Goal: Find specific page/section: Find specific page/section

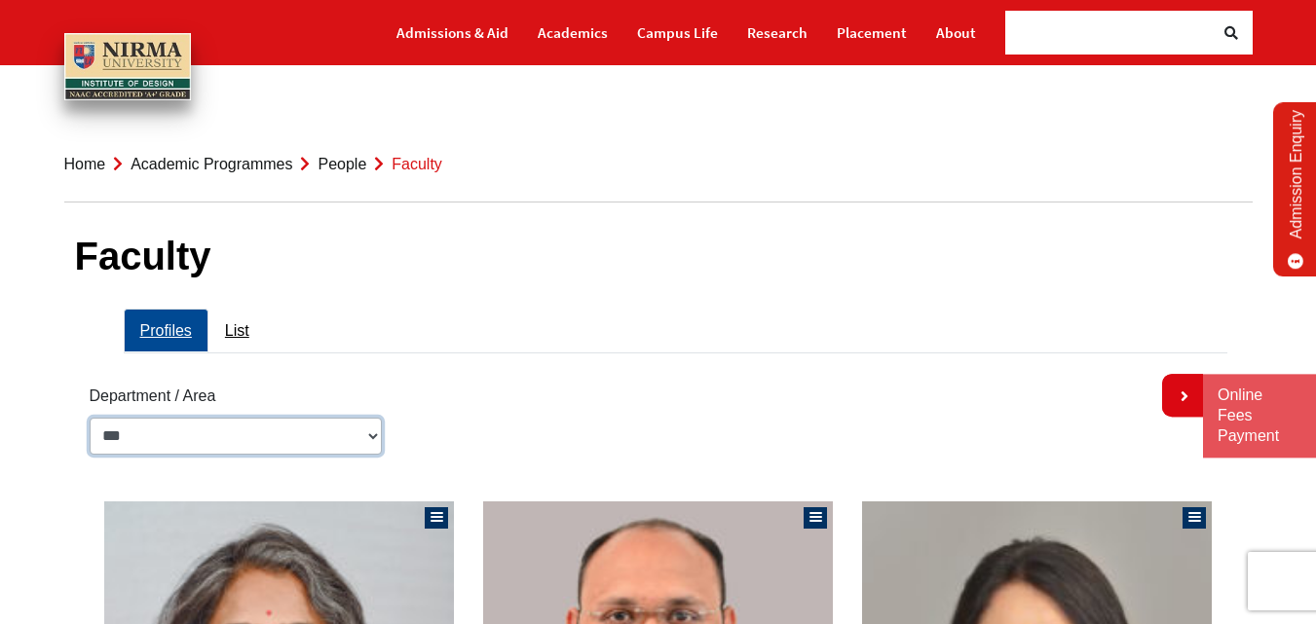
click at [299, 445] on select "**********" at bounding box center [236, 436] width 292 height 37
select select "**********"
click at [90, 418] on select "**********" at bounding box center [236, 436] width 292 height 37
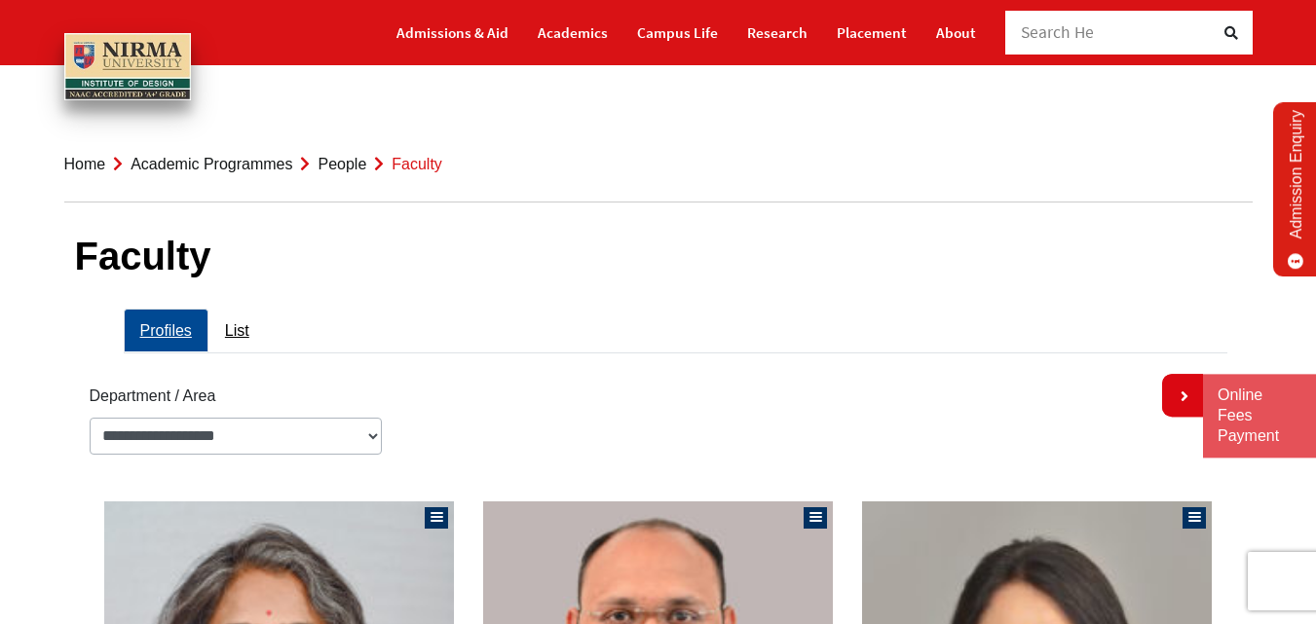
click at [729, 268] on h1 "Faculty" at bounding box center [658, 256] width 1167 height 47
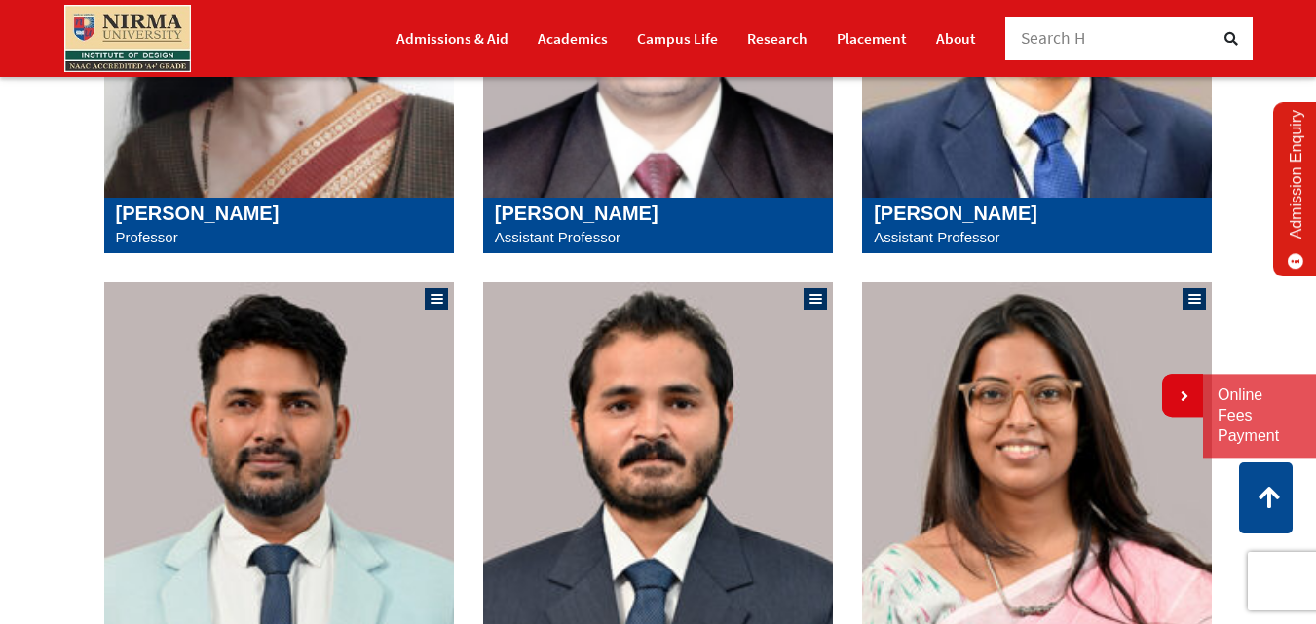
scroll to position [1656, 0]
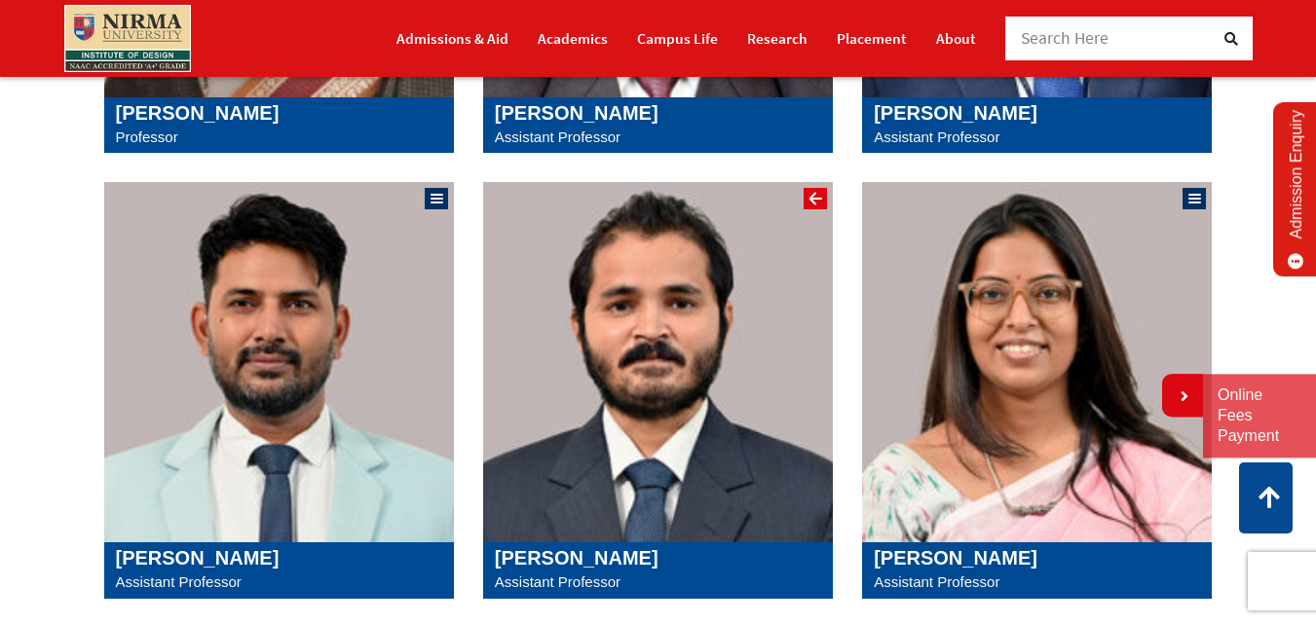
click at [816, 198] on div at bounding box center [816, 199] width 13 height 2
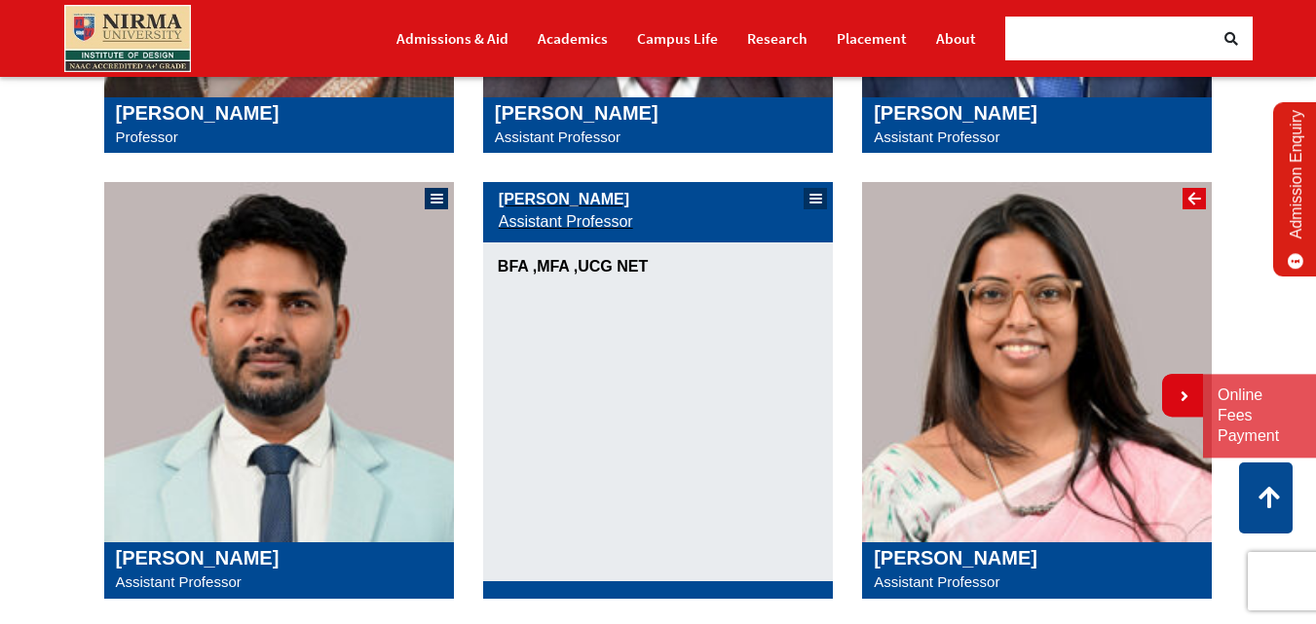
click at [1190, 200] on div at bounding box center [1194, 199] width 13 height 2
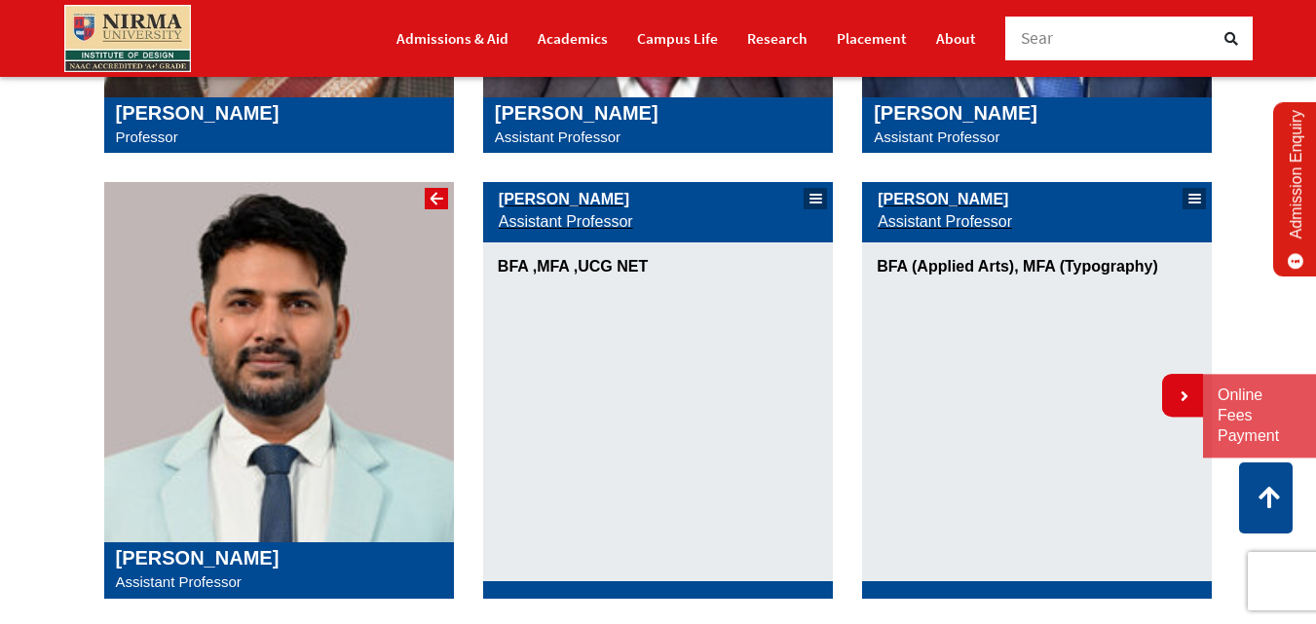
click at [435, 200] on div at bounding box center [438, 199] width 15 height 15
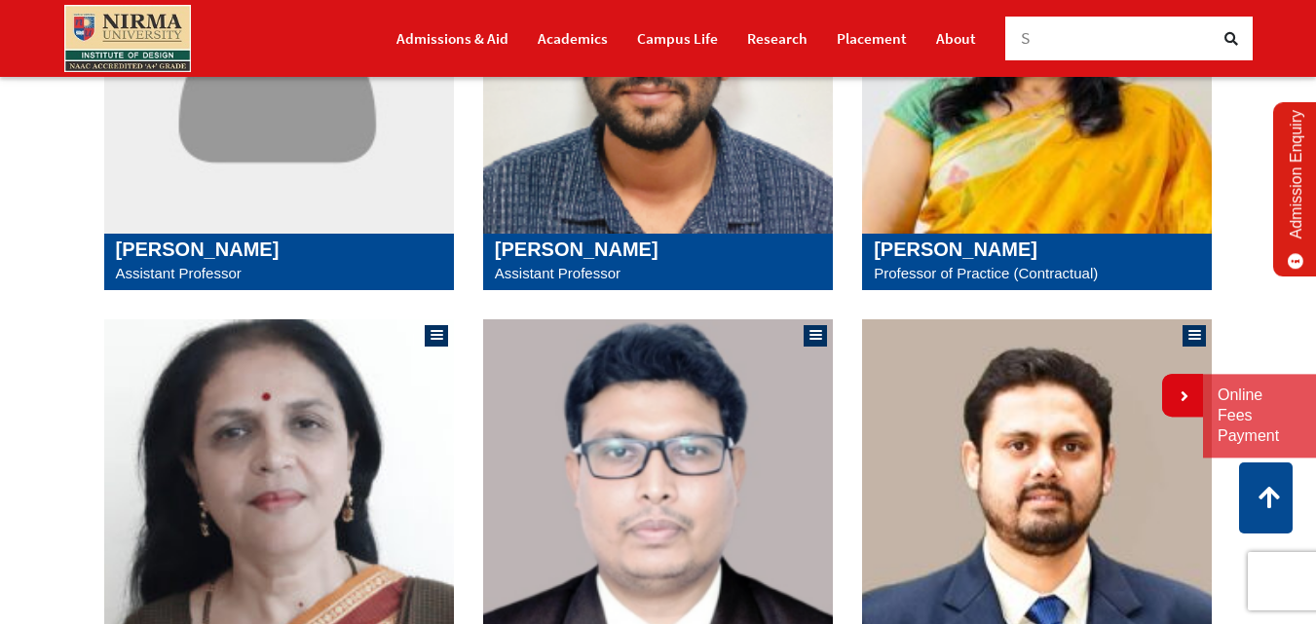
scroll to position [1072, 0]
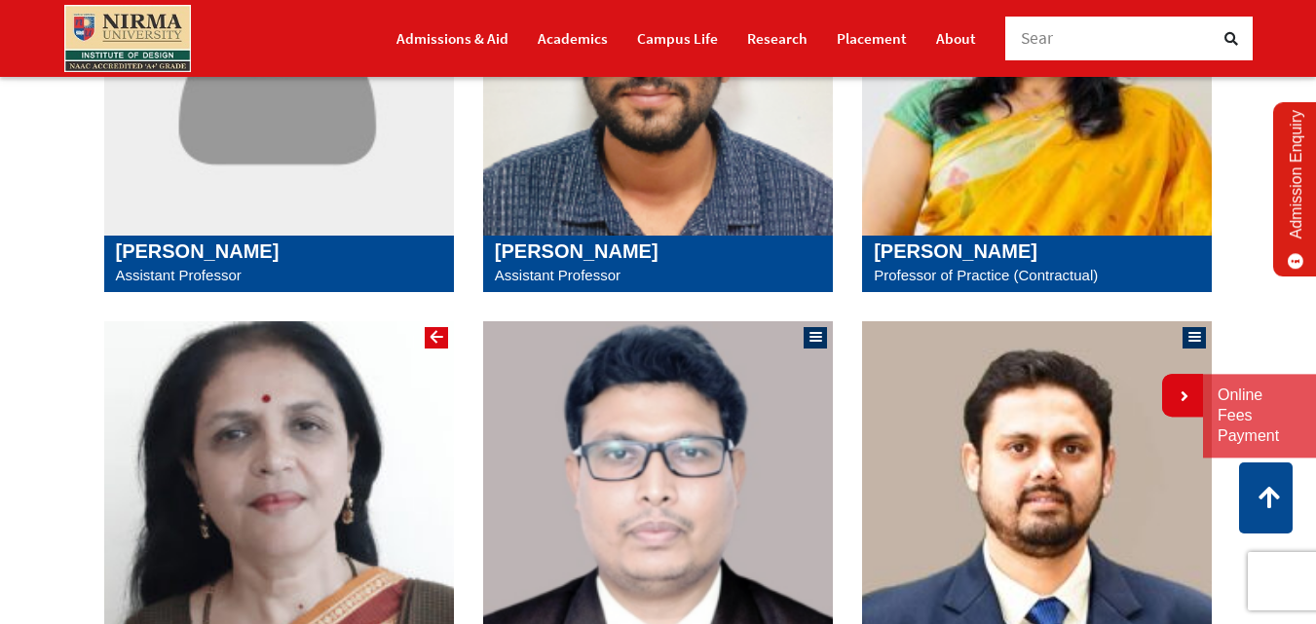
click at [431, 340] on div at bounding box center [438, 338] width 15 height 15
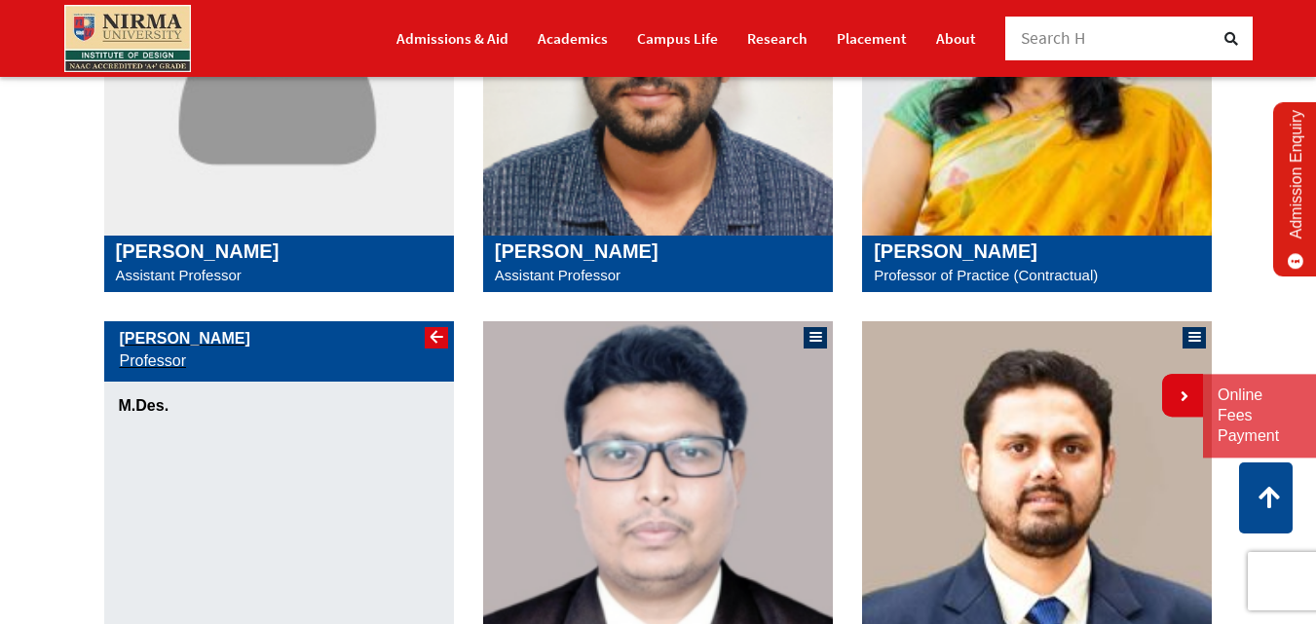
scroll to position [1169, 0]
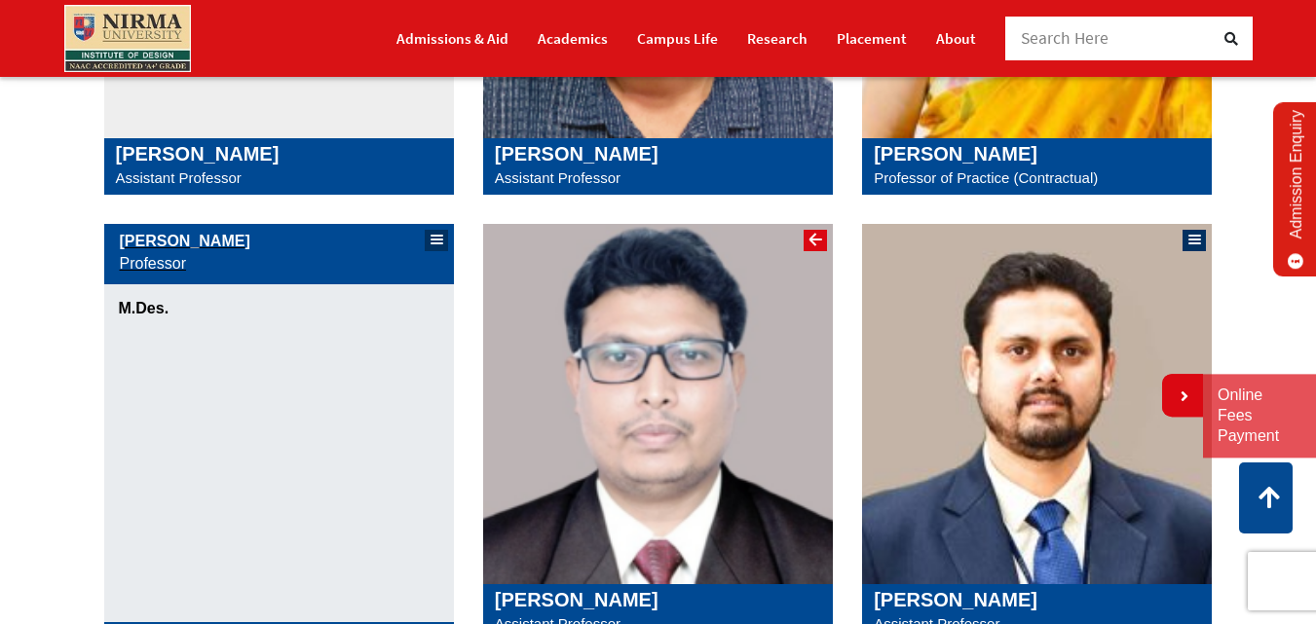
click at [806, 240] on div at bounding box center [815, 240] width 23 height 21
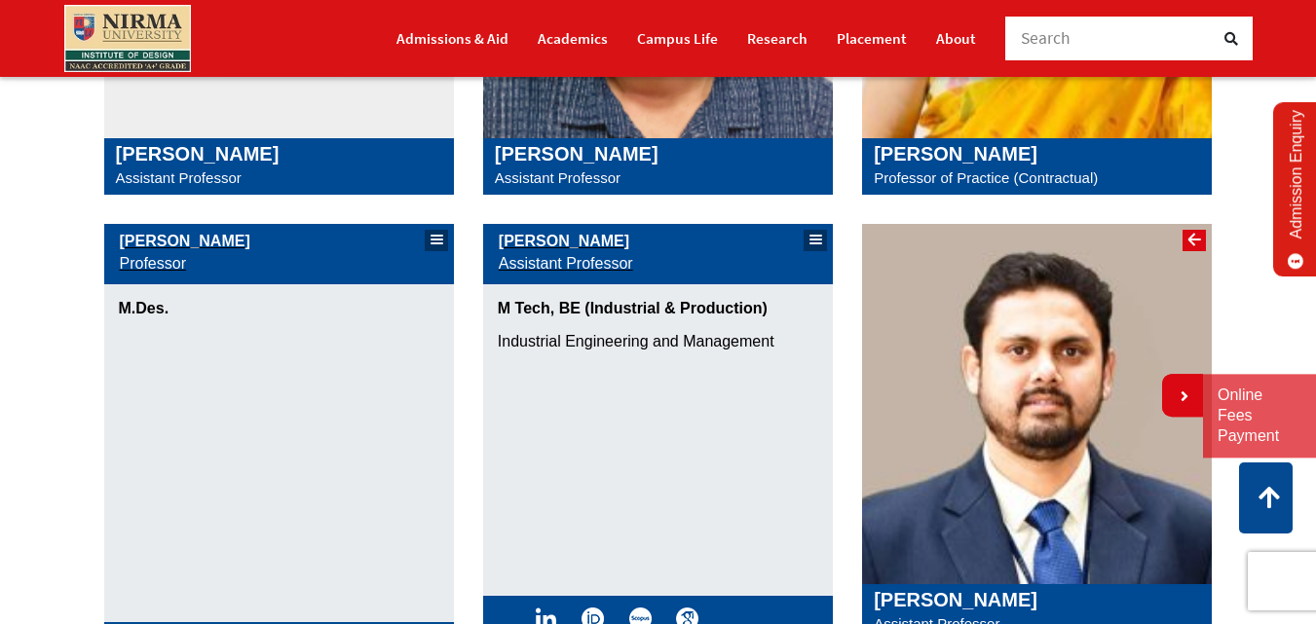
click at [1192, 239] on div at bounding box center [1194, 240] width 13 height 2
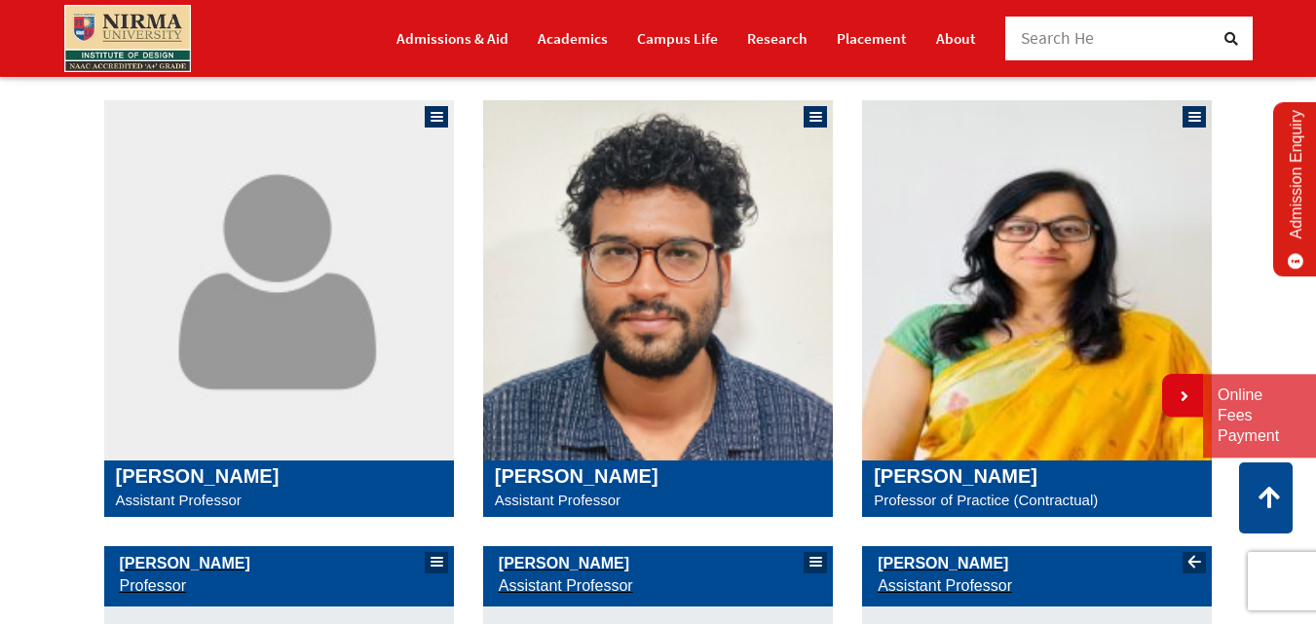
scroll to position [779, 0]
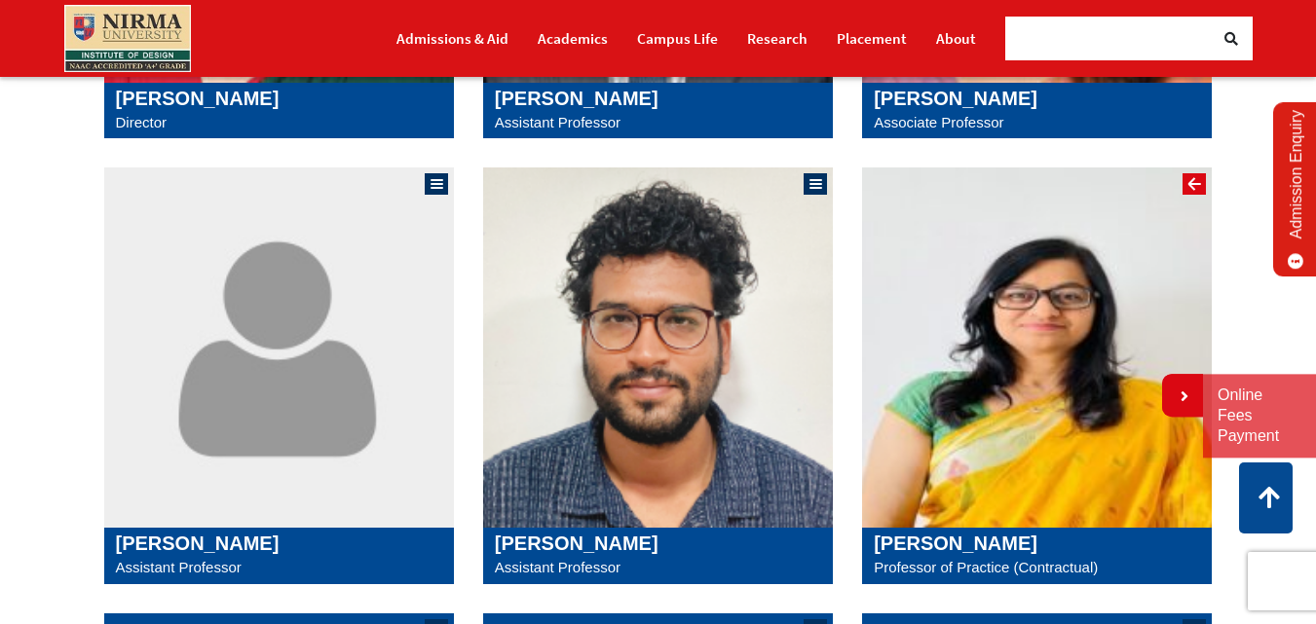
click at [1194, 185] on div at bounding box center [1194, 184] width 13 height 2
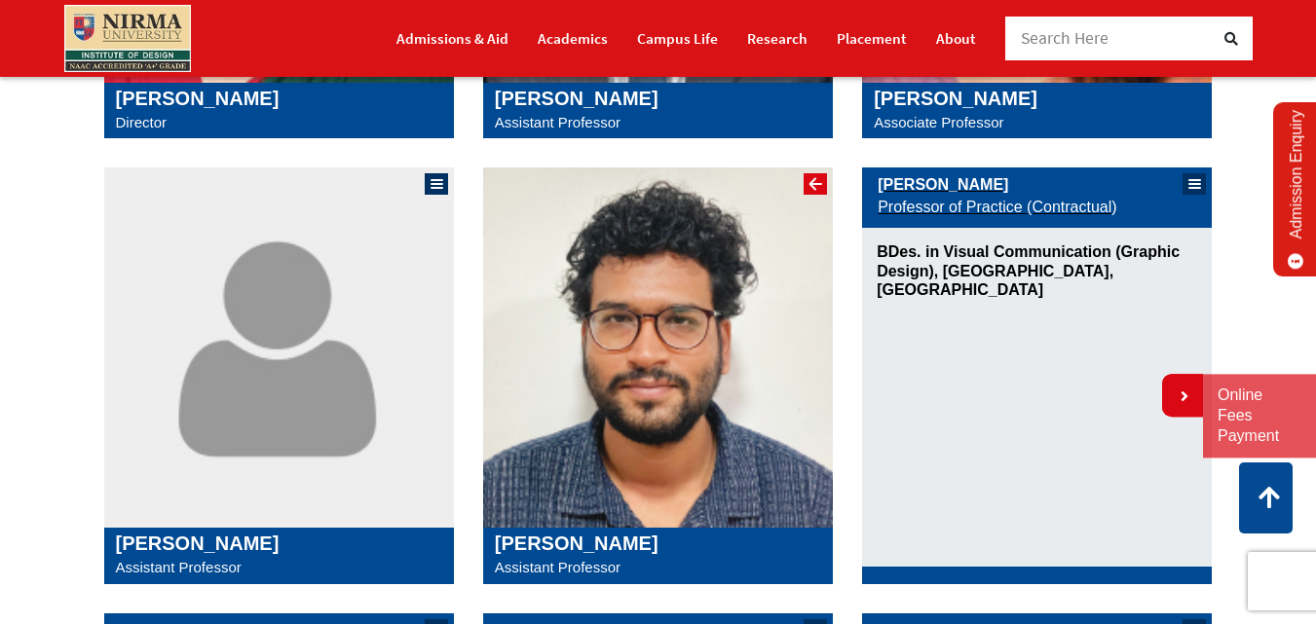
click at [812, 184] on div at bounding box center [816, 184] width 13 height 2
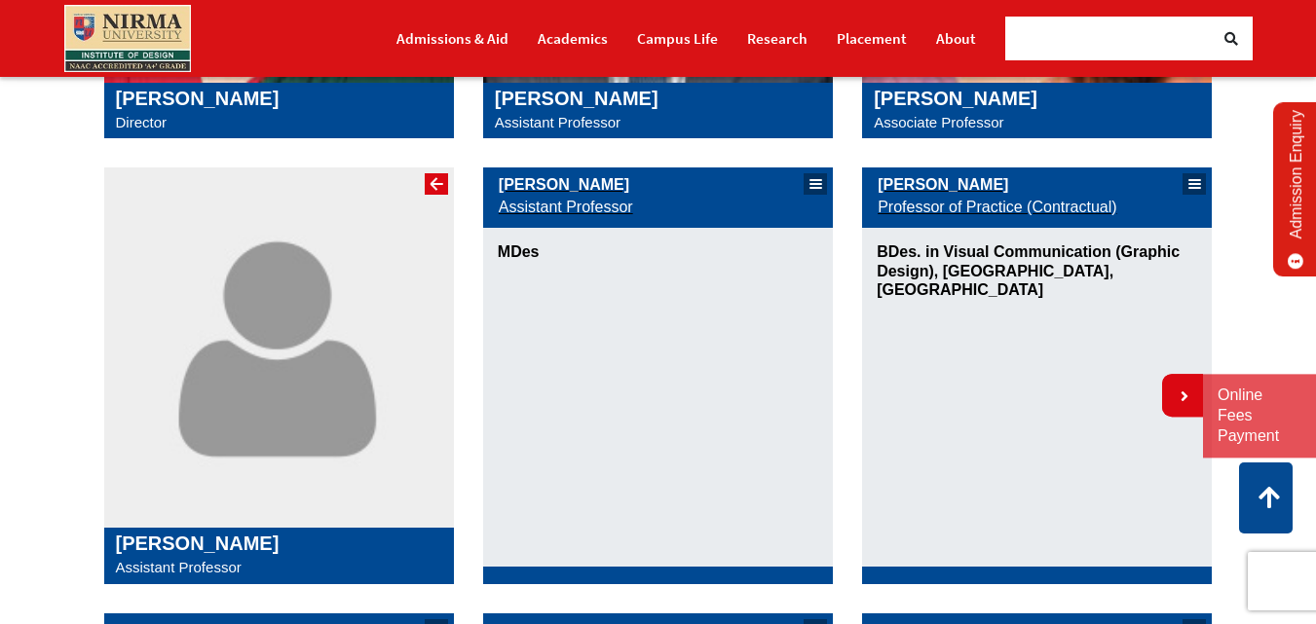
click at [429, 184] on div at bounding box center [436, 183] width 23 height 21
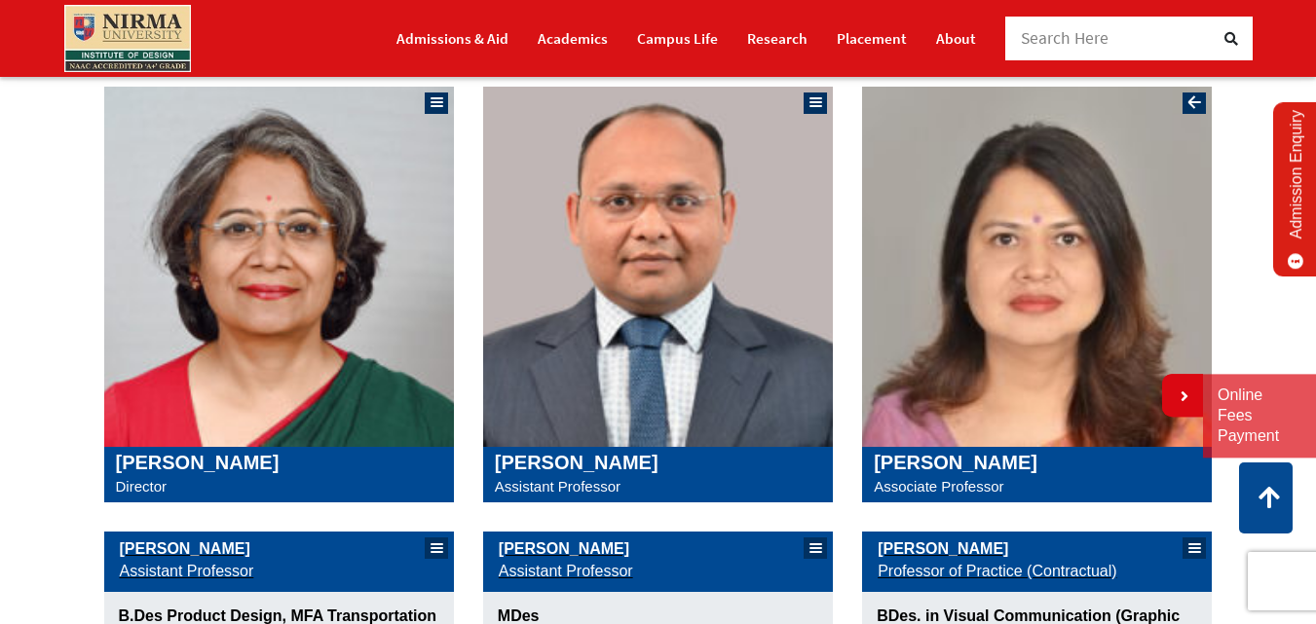
scroll to position [292, 0]
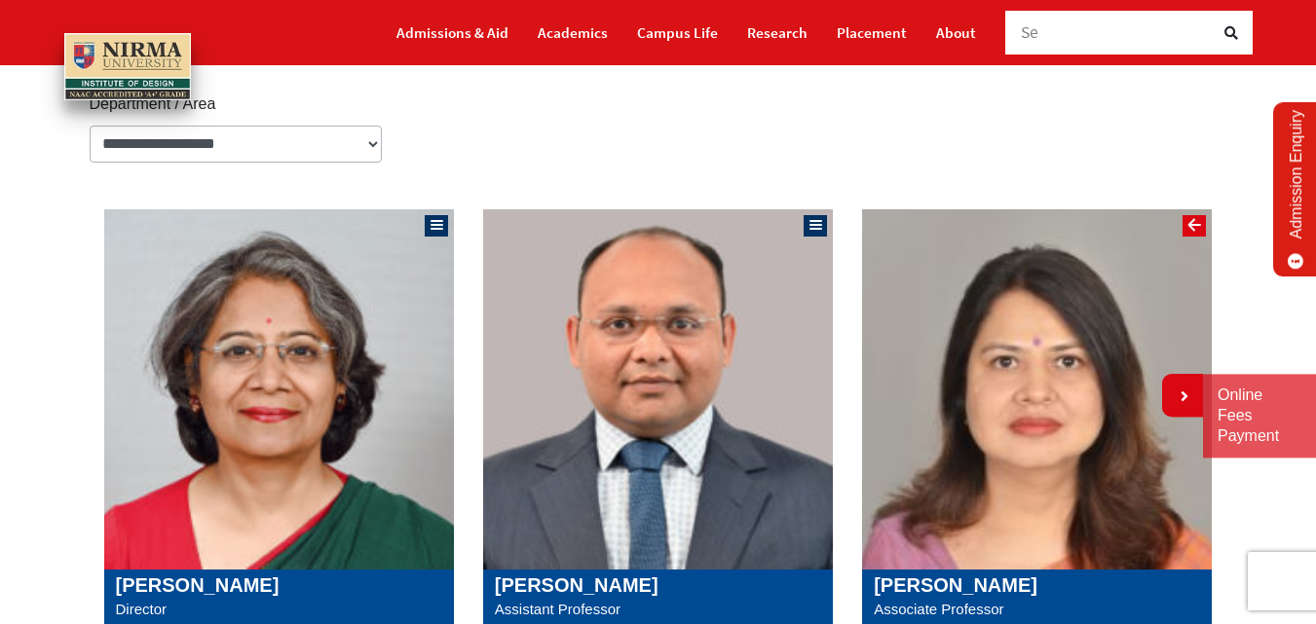
click at [1191, 226] on div at bounding box center [1194, 225] width 13 height 2
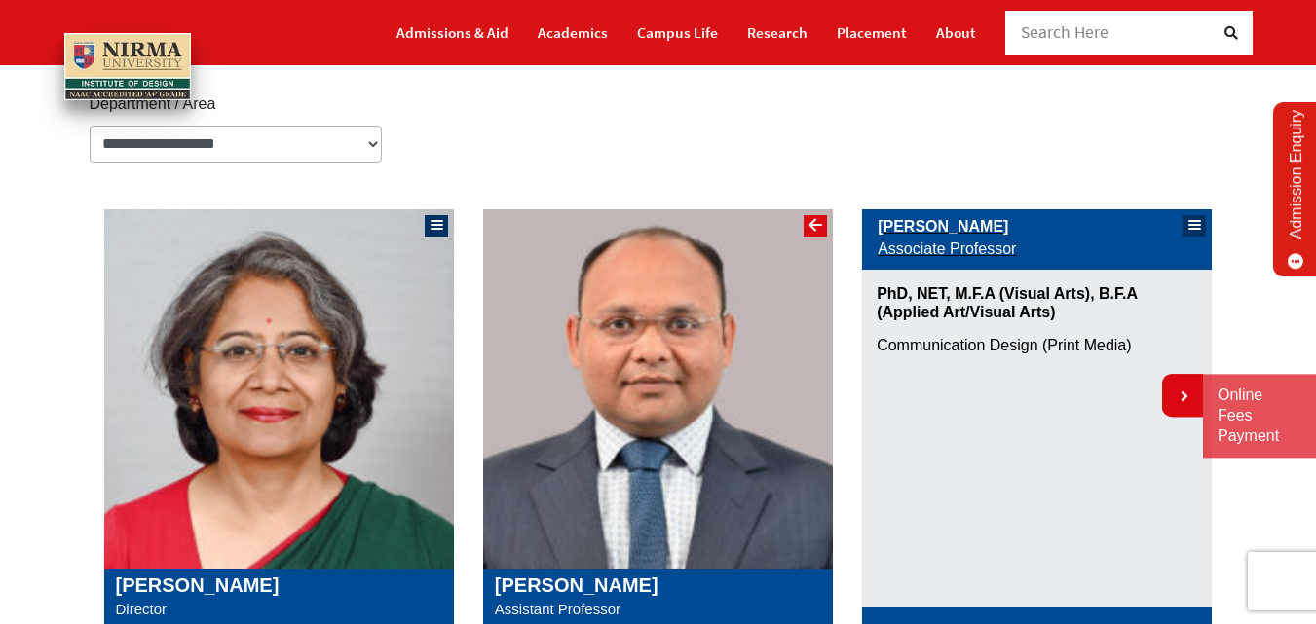
click at [810, 228] on div at bounding box center [817, 226] width 15 height 15
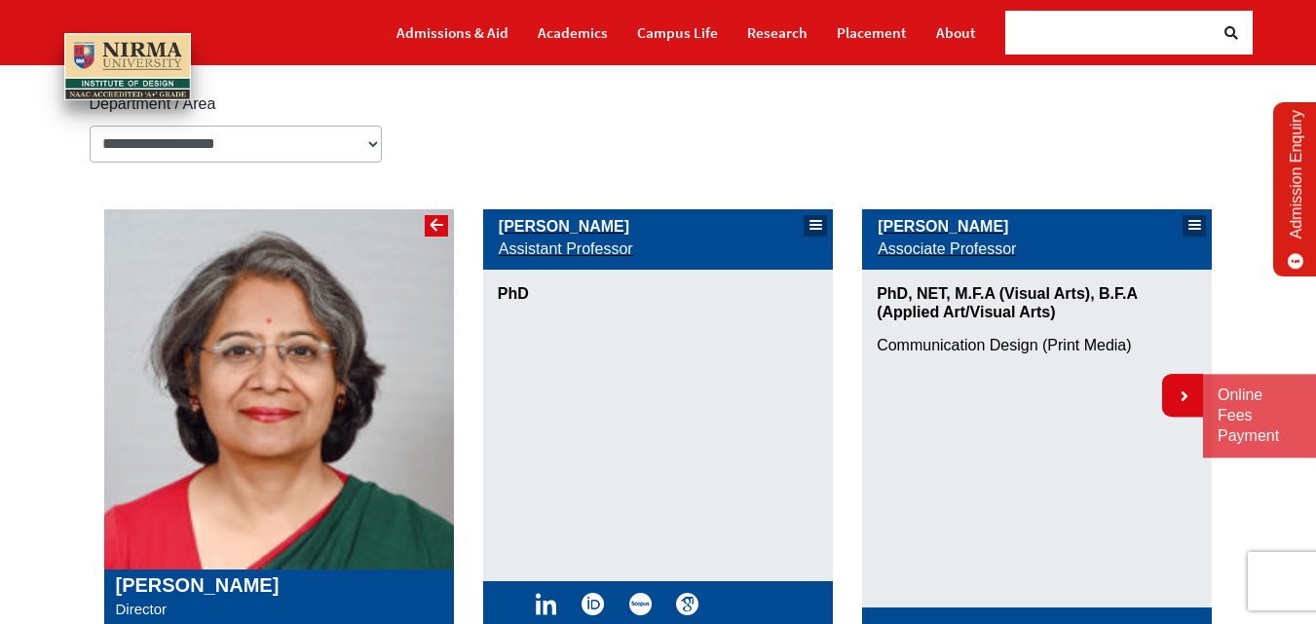
click at [431, 221] on div at bounding box center [438, 226] width 15 height 15
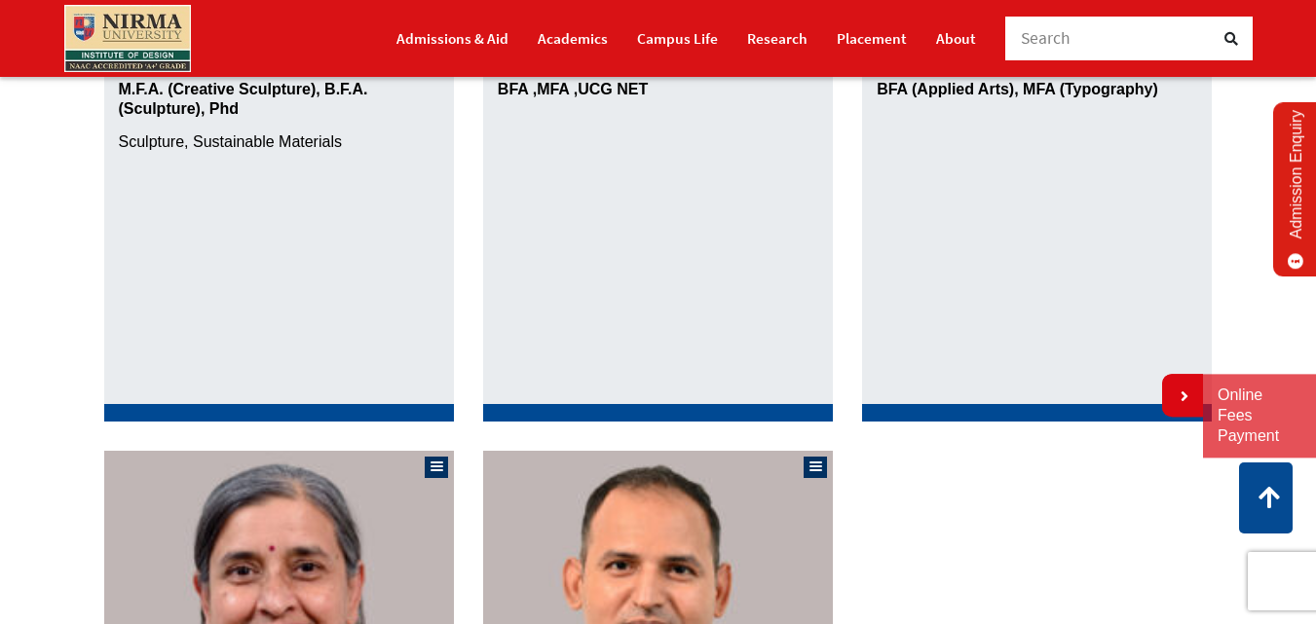
scroll to position [2143, 0]
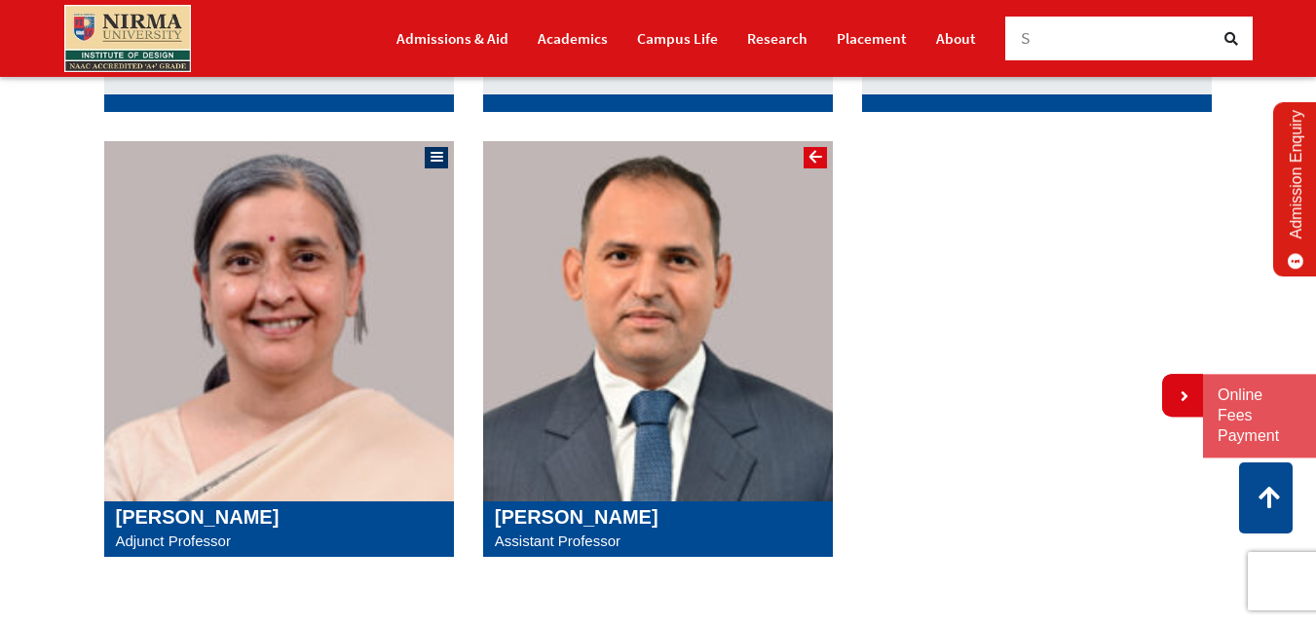
click at [812, 158] on div at bounding box center [816, 157] width 13 height 2
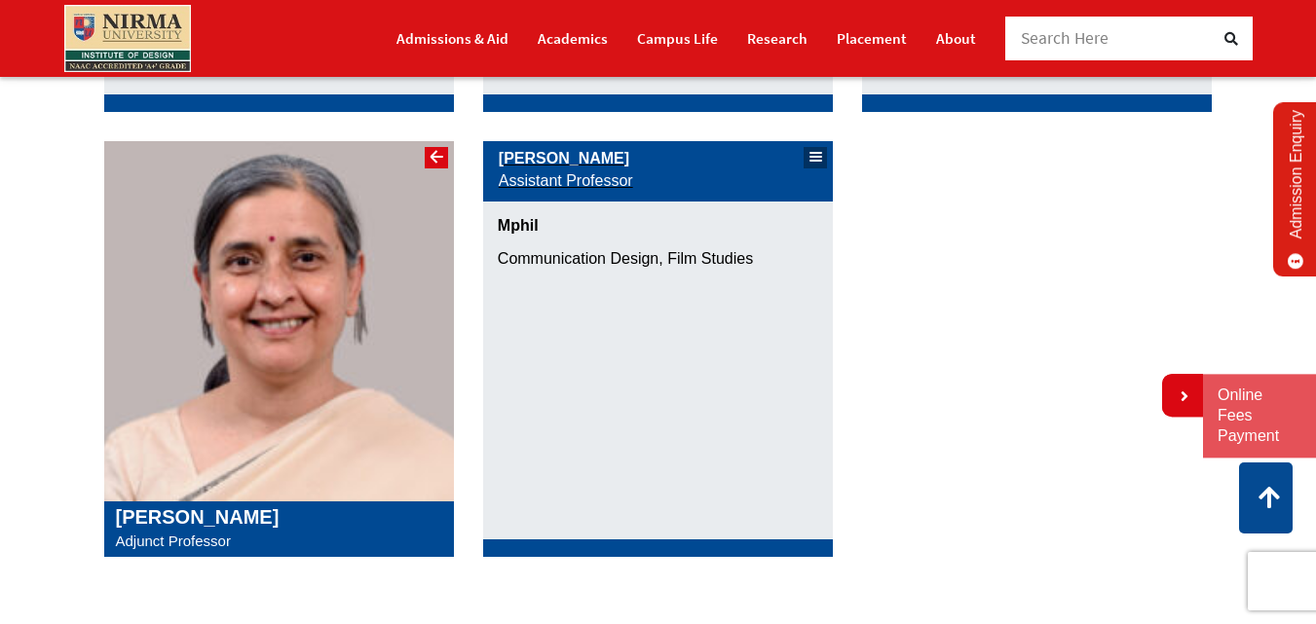
click at [436, 149] on div at bounding box center [436, 157] width 23 height 21
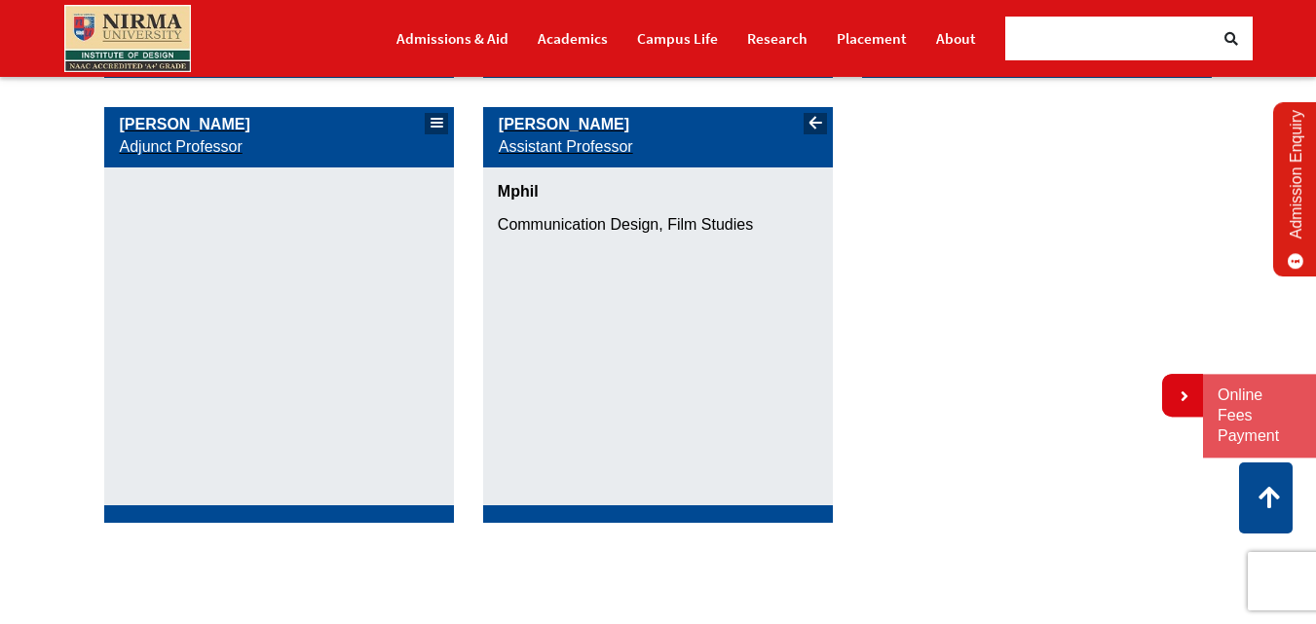
scroll to position [2728, 0]
